Goal: Obtain resource: Obtain resource

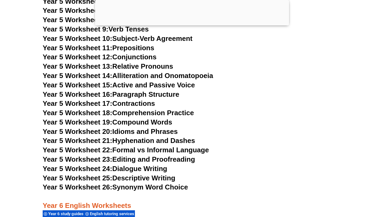
scroll to position [2706, 0]
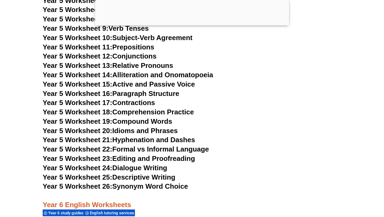
click at [150, 160] on link "Year 5 Worksheet 23: Editing and Proofreading" at bounding box center [119, 158] width 152 height 8
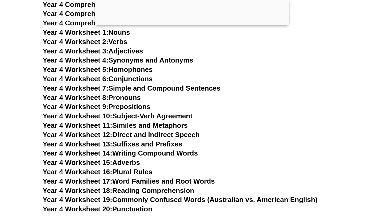
scroll to position [2326, 0]
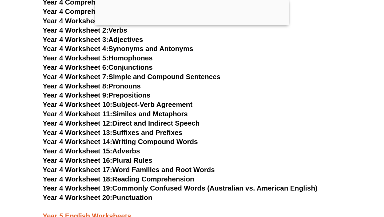
click at [175, 76] on link "Year 4 Worksheet 7: Simple and Compound Sentences" at bounding box center [132, 77] width 178 height 8
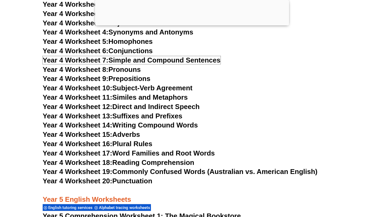
scroll to position [2350, 0]
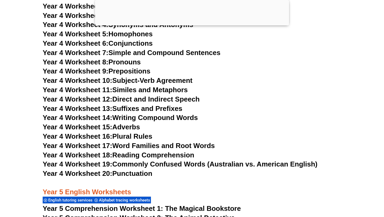
click at [159, 153] on link "Year 4 Worksheet 18: Reading Comprehension" at bounding box center [119, 155] width 152 height 8
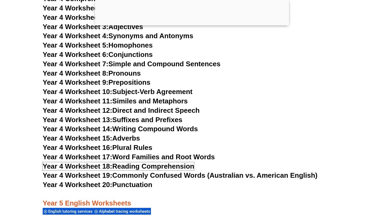
scroll to position [2340, 0]
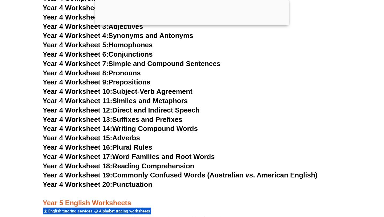
click at [142, 157] on link "Year 4 Worksheet 17: Word Families and Root Words" at bounding box center [129, 156] width 172 height 8
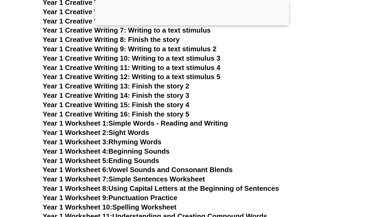
scroll to position [960, 0]
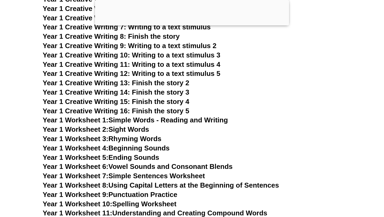
click at [162, 120] on link "Year 1 Worksheet 1: Simple Words - Reading and Writing" at bounding box center [136, 120] width 186 height 8
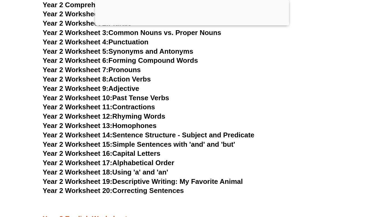
scroll to position [1523, 0]
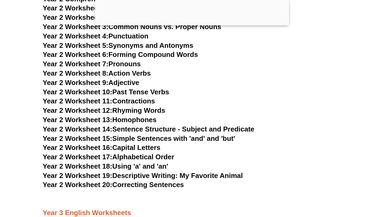
click at [107, 130] on span "Year 2 Worksheet 14:" at bounding box center [78, 129] width 70 height 8
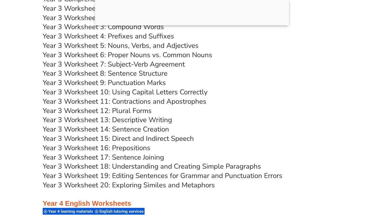
scroll to position [1938, 0]
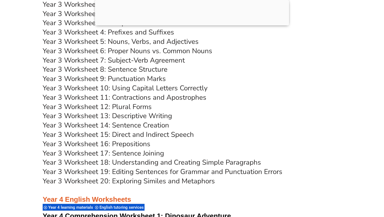
click at [150, 128] on link "Year 3 Worksheet 14: Sentence Creation" at bounding box center [106, 124] width 127 height 9
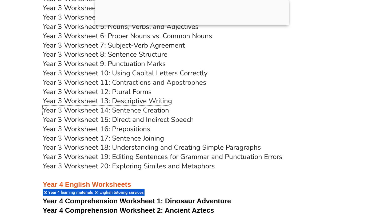
scroll to position [1955, 0]
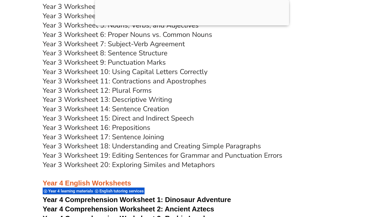
click at [135, 155] on link "Year 3 Worksheet 19: Editing Sentences for Grammar and Punctuation Errors" at bounding box center [163, 155] width 240 height 9
click at [152, 148] on link "Year 3 Worksheet 18: Understanding and Creating Simple Paragraphs" at bounding box center [152, 145] width 219 height 9
